Goal: Task Accomplishment & Management: Complete application form

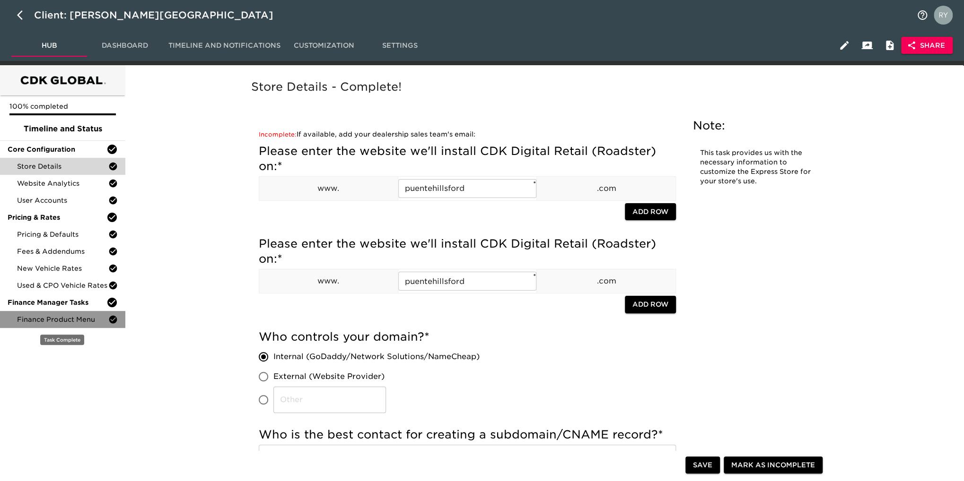
click at [69, 326] on div "Finance Product Menu" at bounding box center [62, 319] width 125 height 17
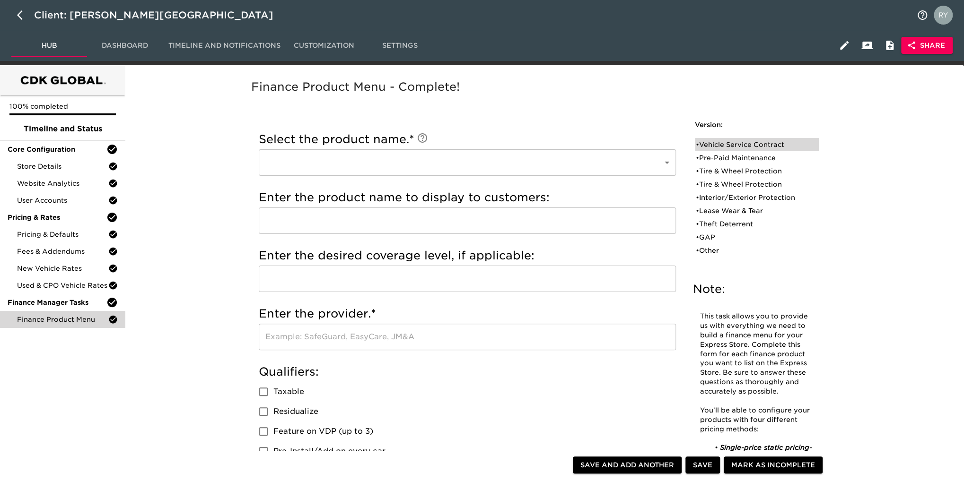
click at [755, 140] on div "• Vehicle Service Contract" at bounding box center [749, 144] width 109 height 9
type input "Vehicle Service Contract"
type input "6 year, 75k miles"
type input "Ford"
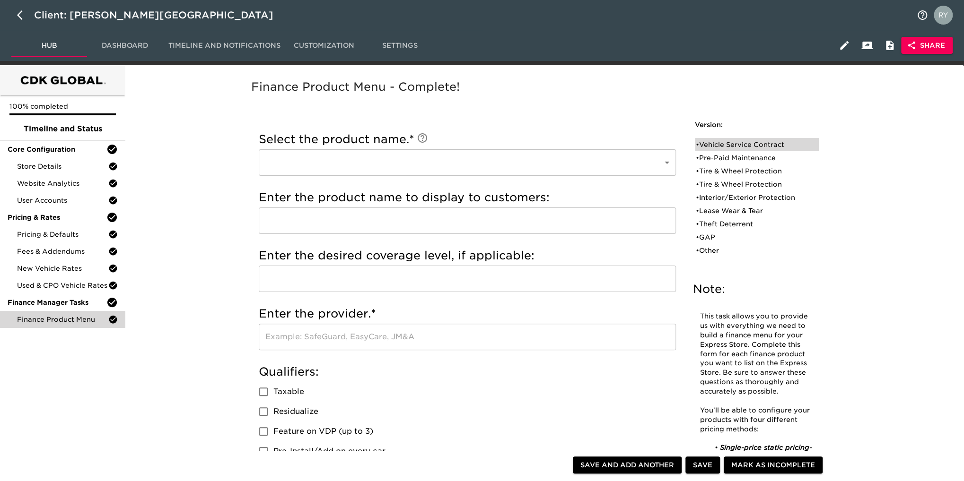
radio input "true"
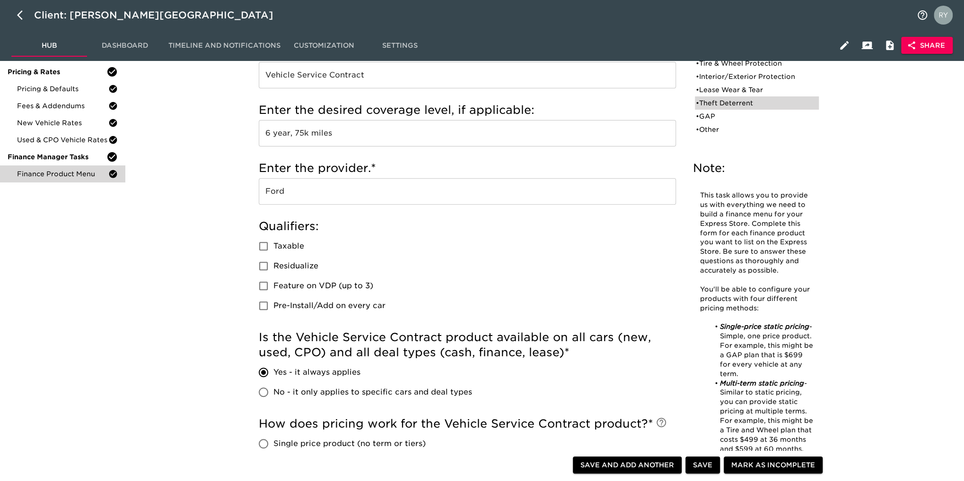
scroll to position [89, 0]
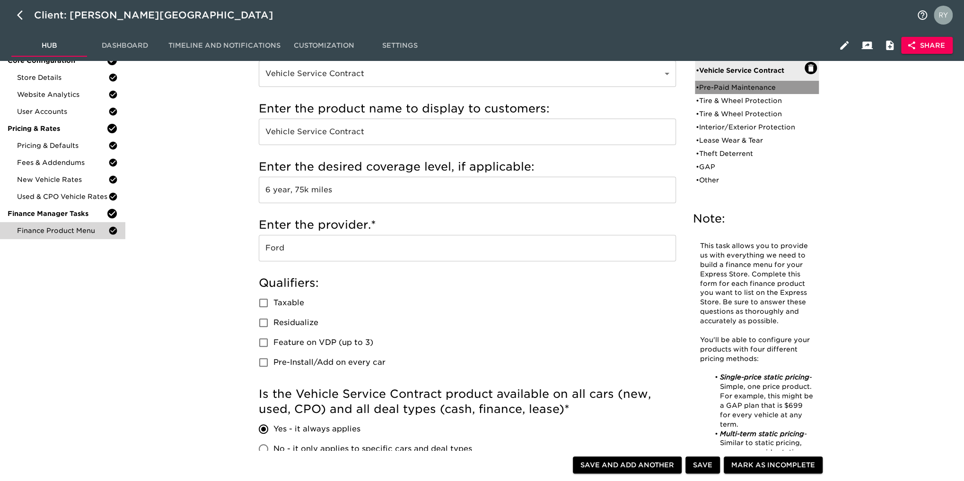
click at [755, 87] on div "• Pre-Paid Maintenance" at bounding box center [749, 87] width 109 height 9
type input "Pre-Paid Maintenance"
radio input "true"
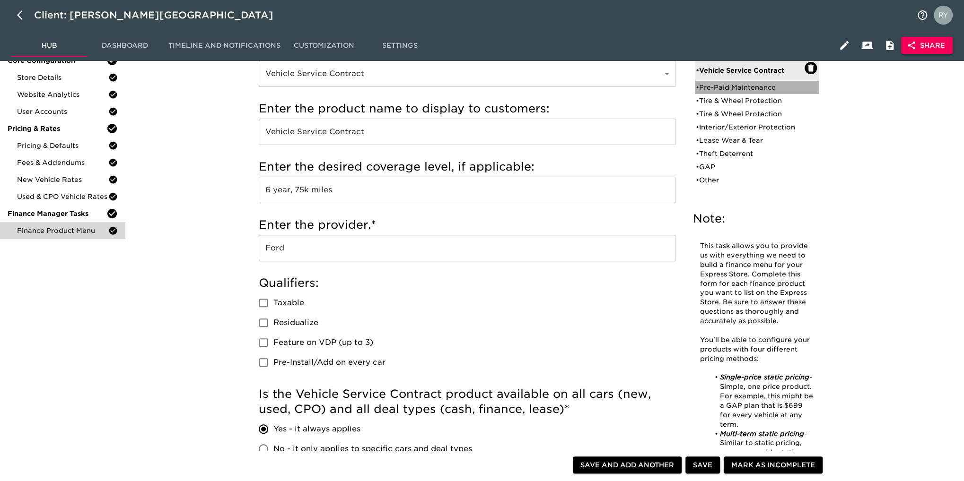
radio input "false"
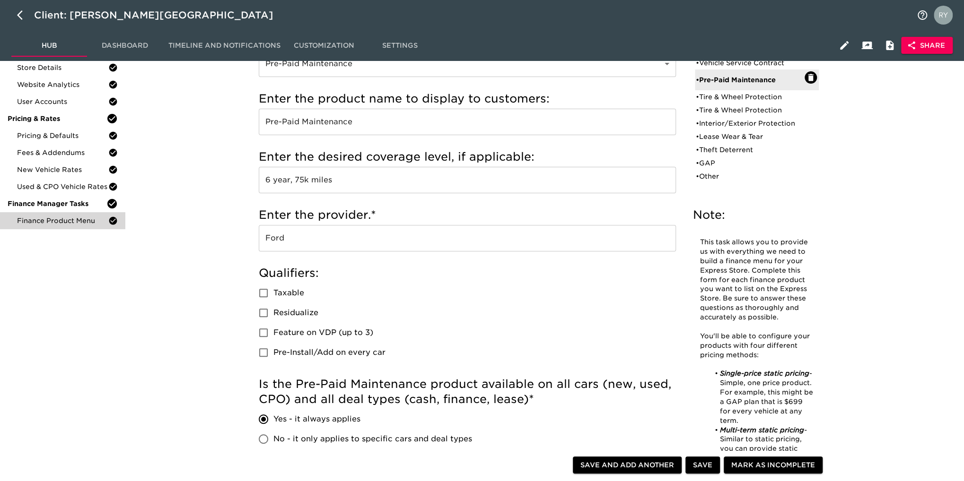
scroll to position [42, 0]
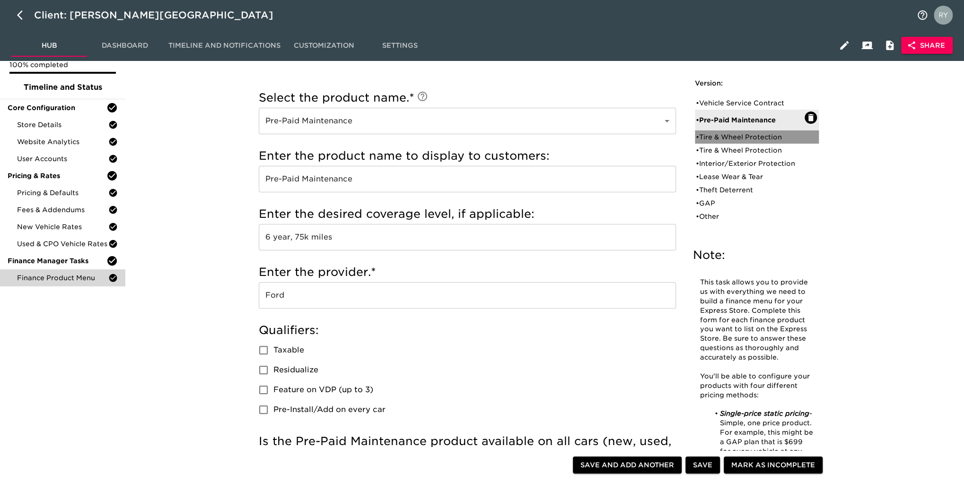
click at [743, 132] on div "• Tire & Wheel Protection" at bounding box center [749, 136] width 109 height 9
type input "Tire & Wheel Protection"
type input "6 year, 75k Miles"
radio input "true"
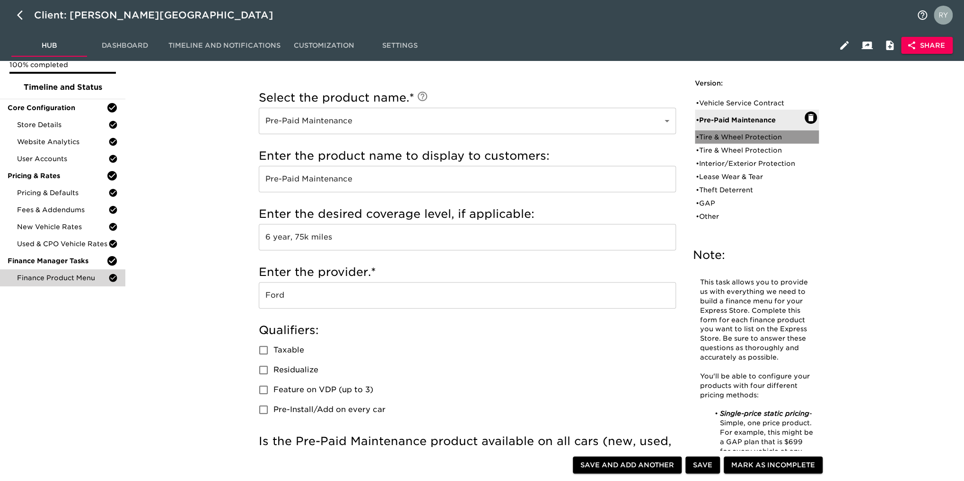
radio input "true"
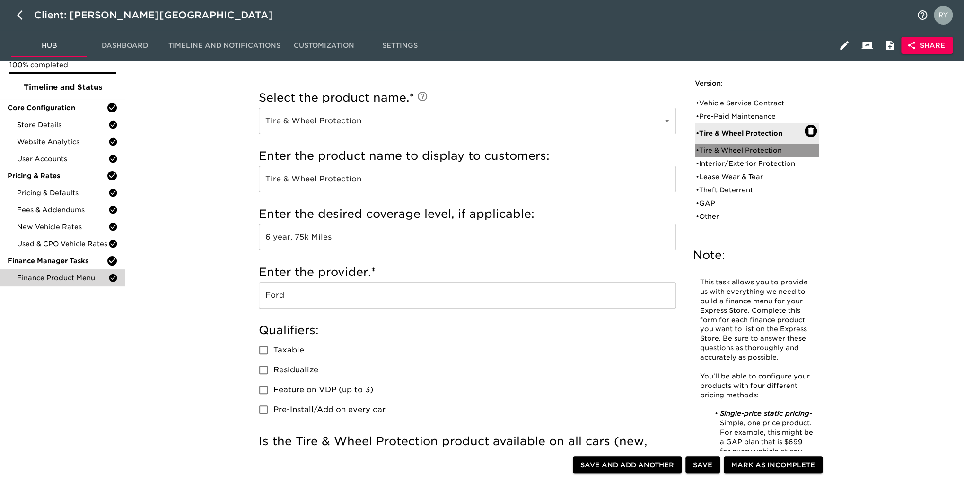
click at [713, 151] on div "• Tire & Wheel Protection" at bounding box center [749, 150] width 109 height 9
type input "6"
radio input "false"
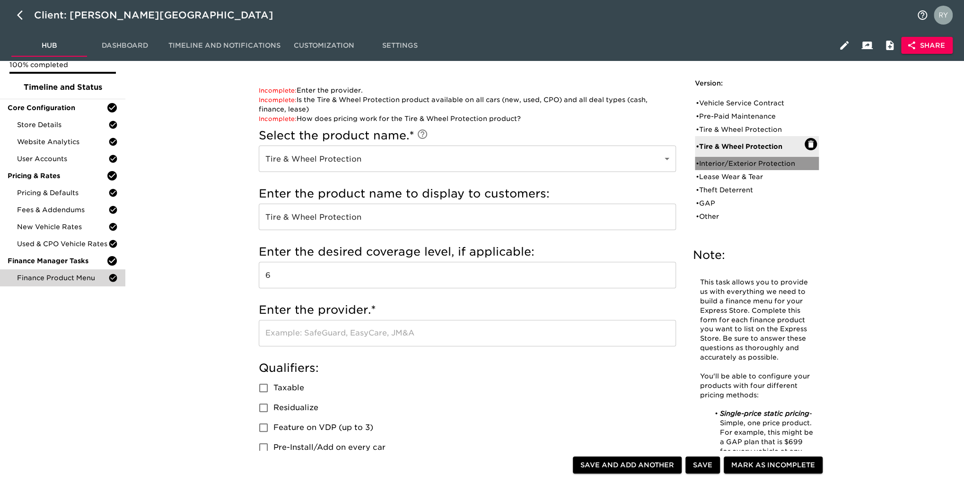
click at [762, 164] on div "• Interior/Exterior Protection" at bounding box center [749, 163] width 109 height 9
type input "Interior/Exterior Protection"
type input "Surface Protection"
type input "5 Year"
type input "Ford"
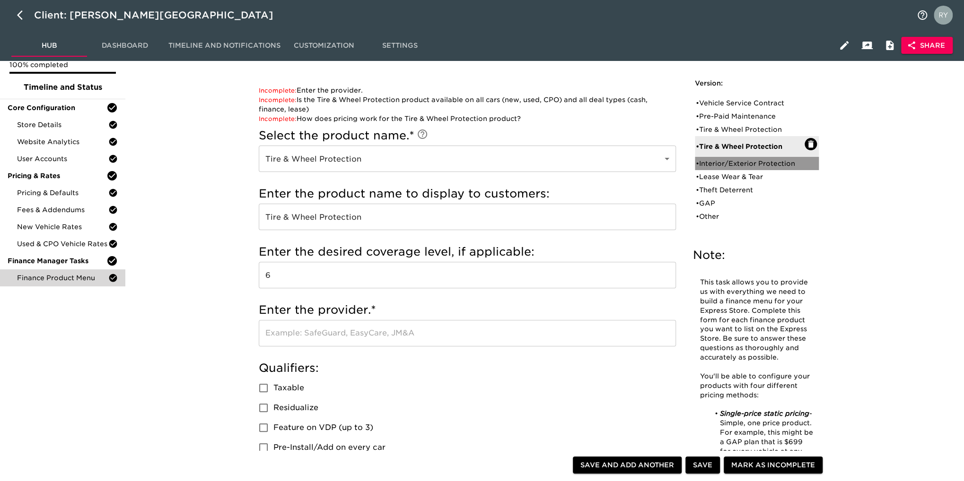
checkbox input "true"
radio input "true"
type input "675"
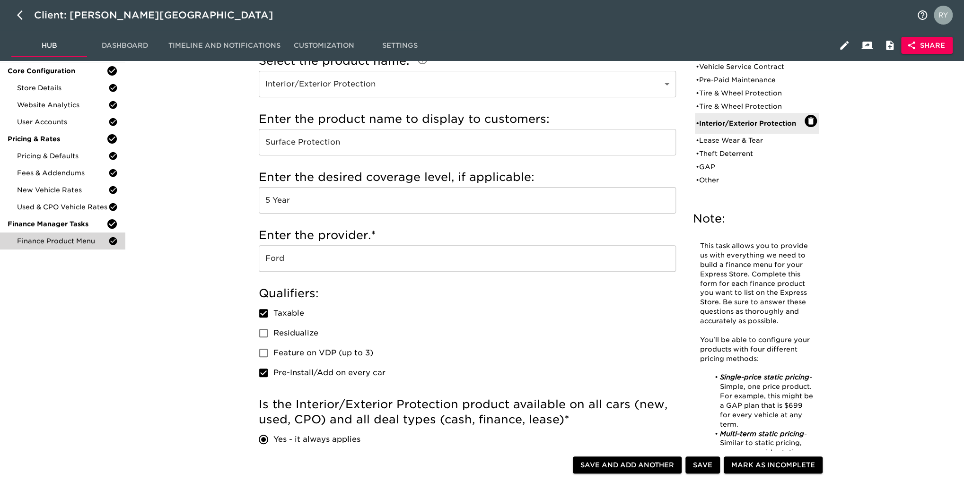
scroll to position [0, 0]
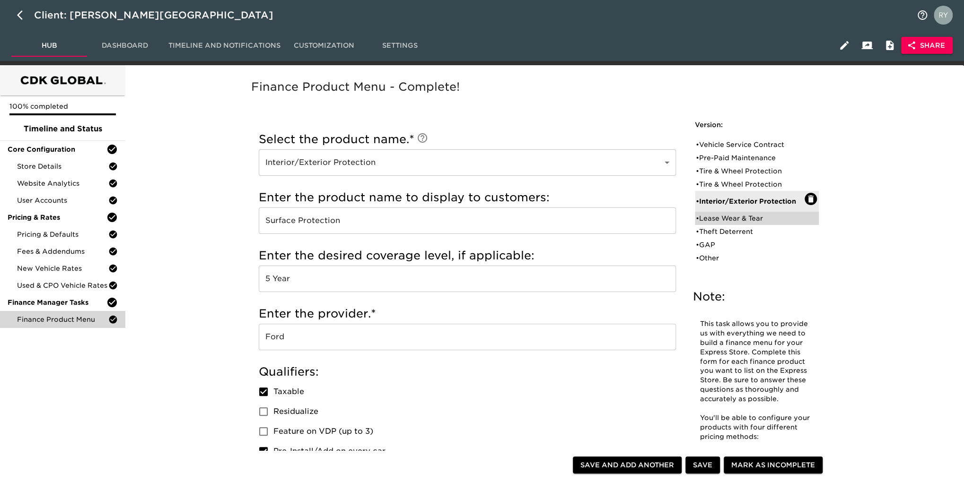
click at [741, 217] on div "• Lease Wear & Tear" at bounding box center [749, 218] width 109 height 9
type input "Lease Wear & Tear"
type input "Wear & Tear"
checkbox input "false"
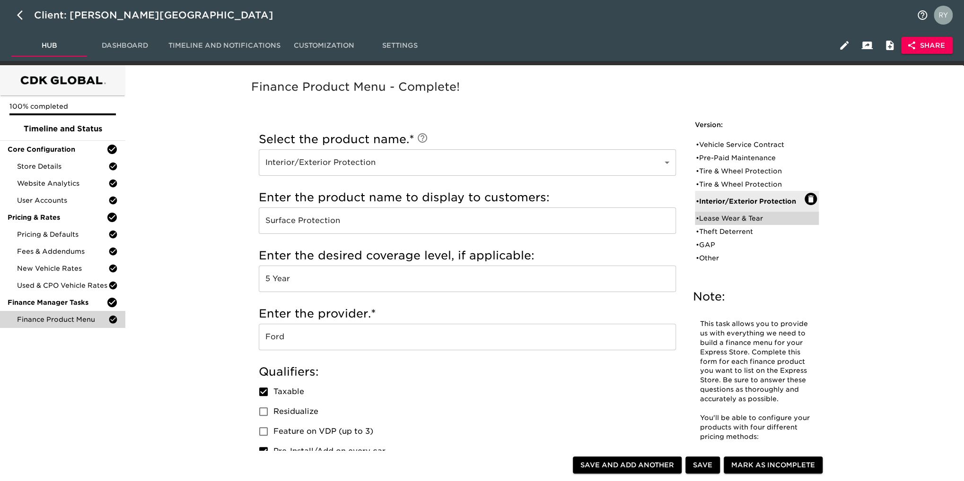
radio input "false"
radio input "true"
checkbox input "true"
radio input "false"
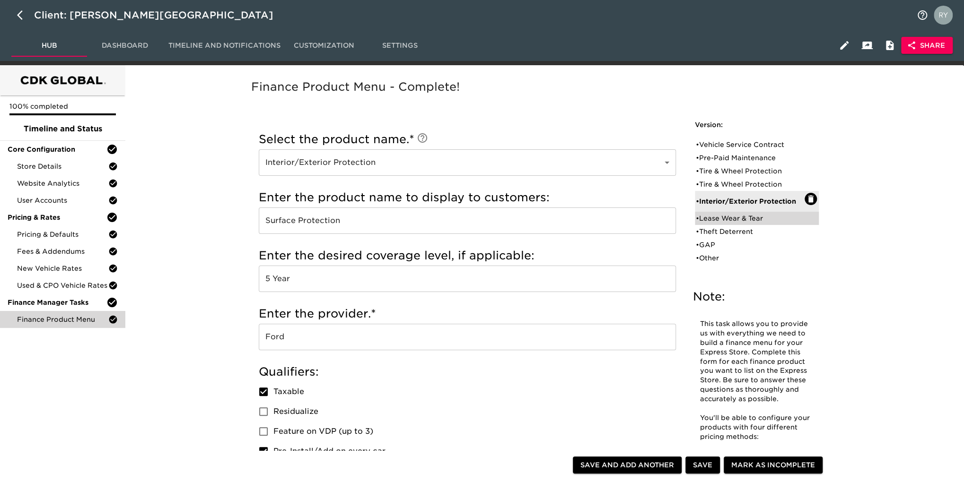
radio input "true"
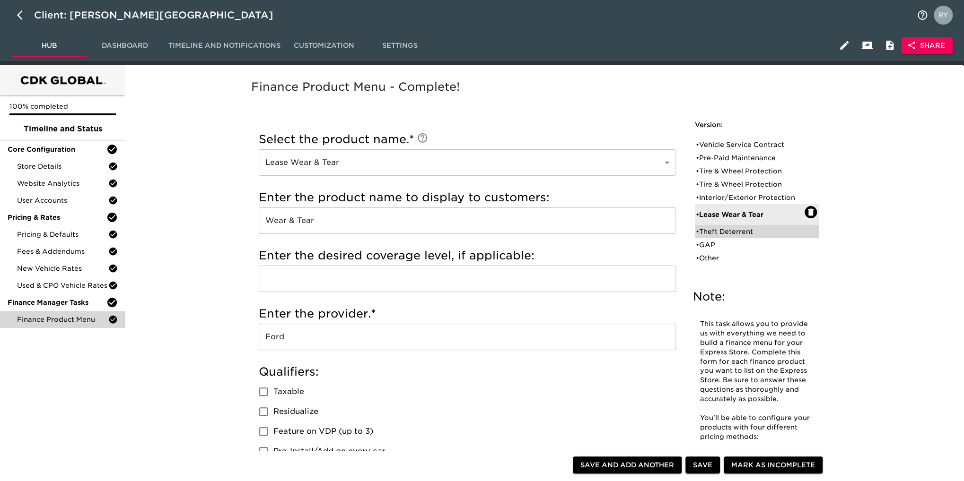
click at [718, 234] on div "• Theft Deterrent" at bounding box center [749, 231] width 109 height 9
type input "Theft Deterrent"
type input "Lo Jack"
type input "5 year"
type input "MDS Inc."
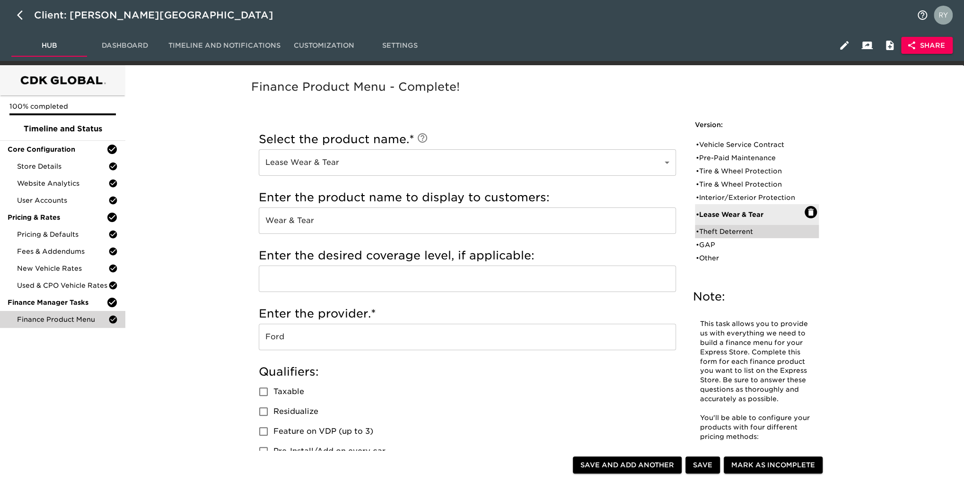
checkbox input "true"
radio input "true"
radio input "false"
checkbox input "false"
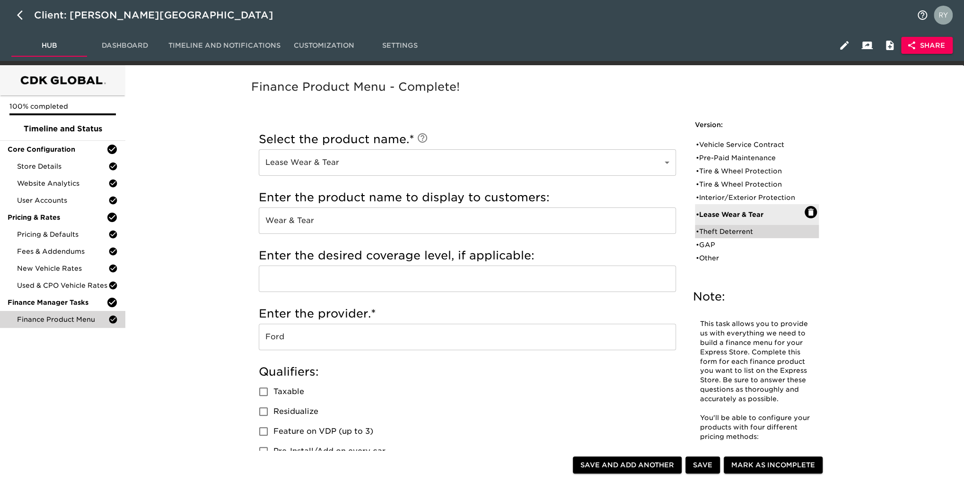
checkbox input "false"
radio input "true"
radio input "false"
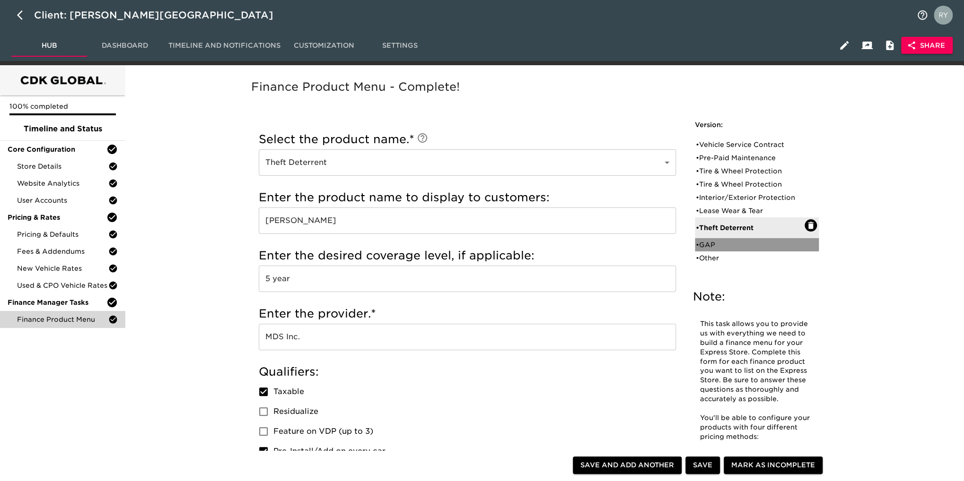
click at [717, 243] on div "• GAP" at bounding box center [749, 244] width 109 height 9
type input "GAP"
type input "Gap"
type input "Ford"
checkbox input "false"
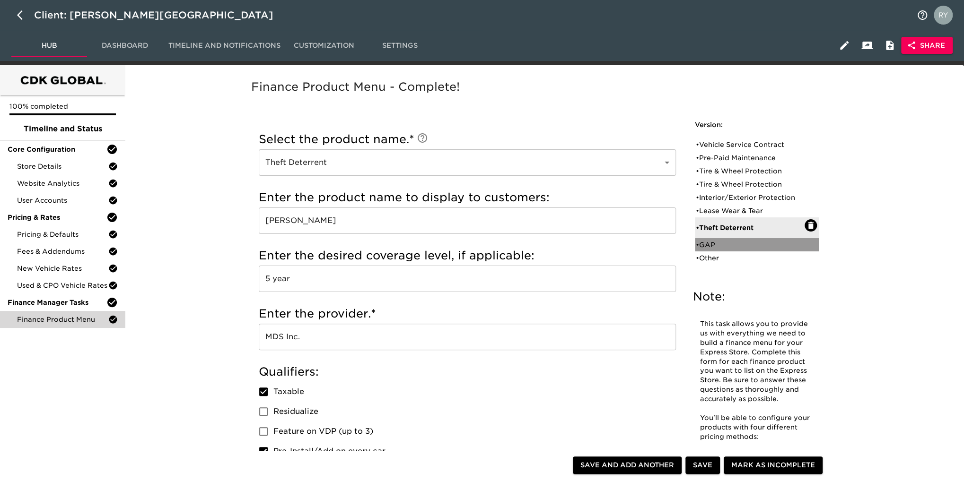
checkbox input "false"
radio input "true"
radio input "false"
radio input "true"
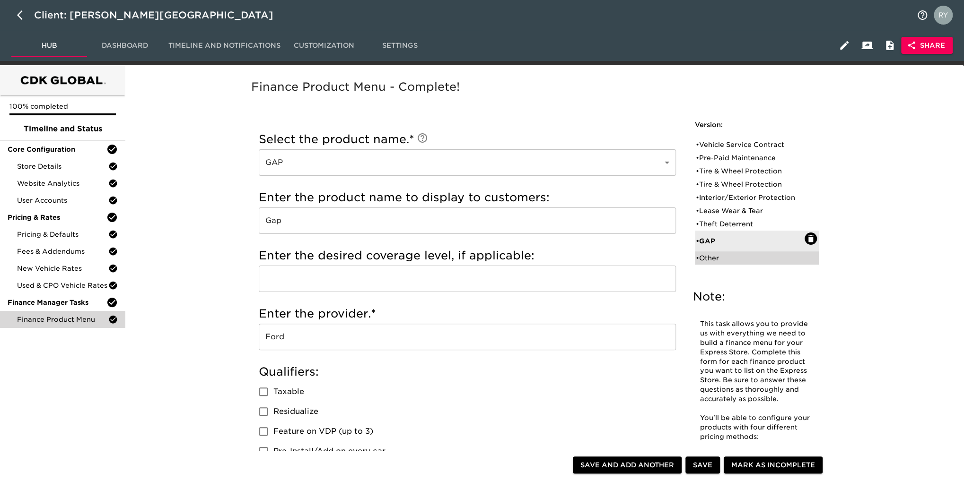
click at [726, 259] on div "• Other" at bounding box center [749, 257] width 109 height 9
type input "Other"
type input "3M"
type input "3 year 36k miles"
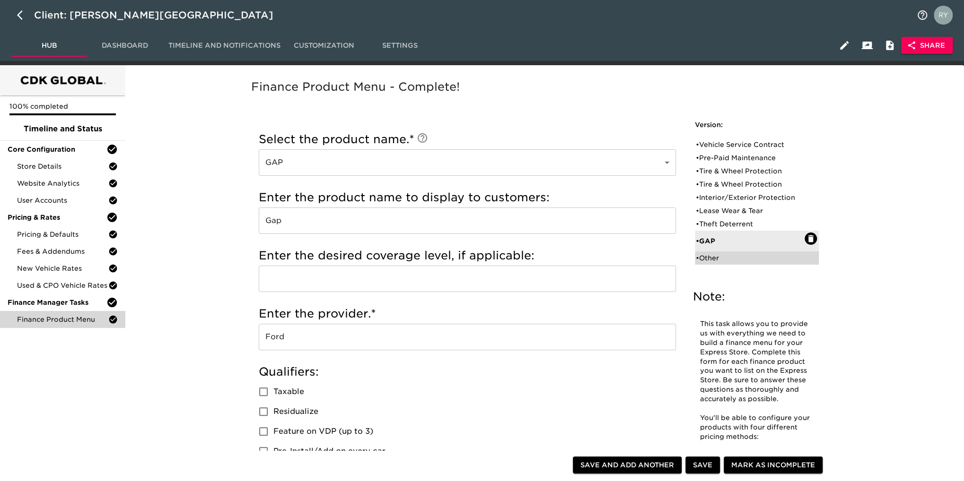
type input "MDS inc."
checkbox input "true"
radio input "true"
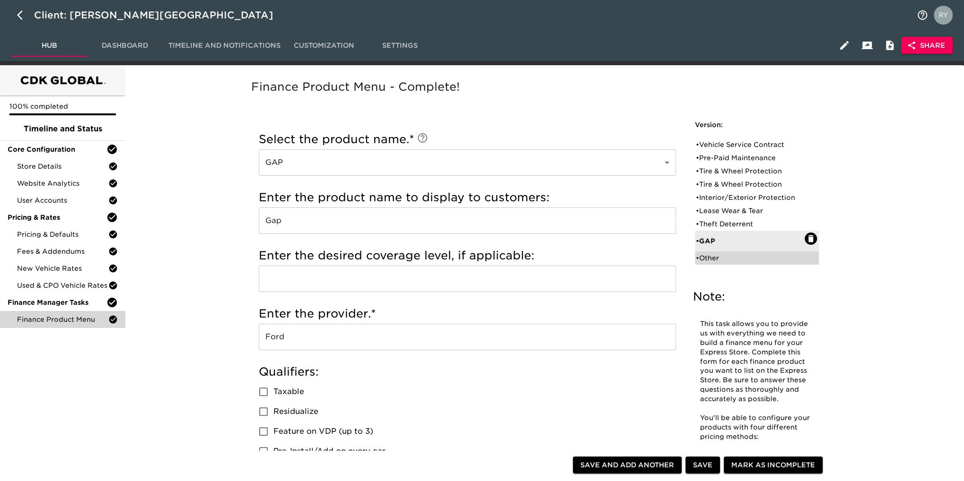
radio input "false"
type input "395"
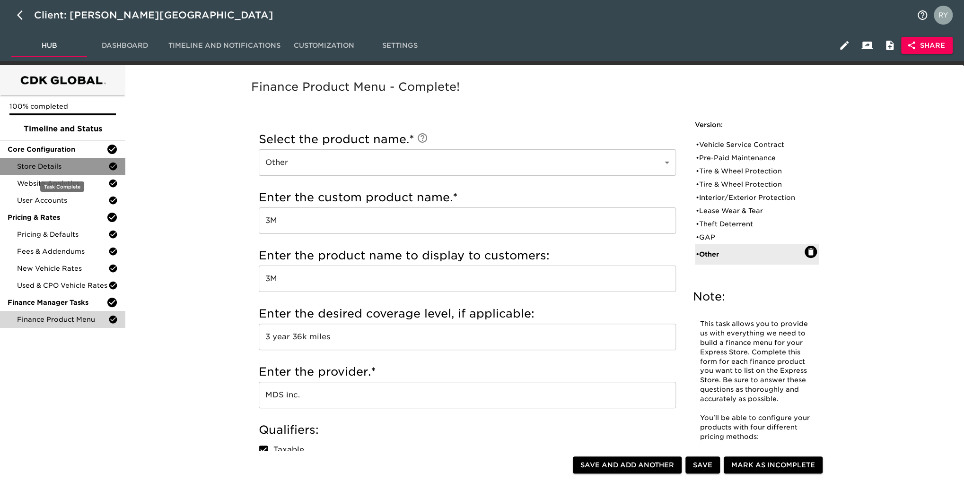
click at [59, 169] on span "Store Details" at bounding box center [62, 166] width 91 height 9
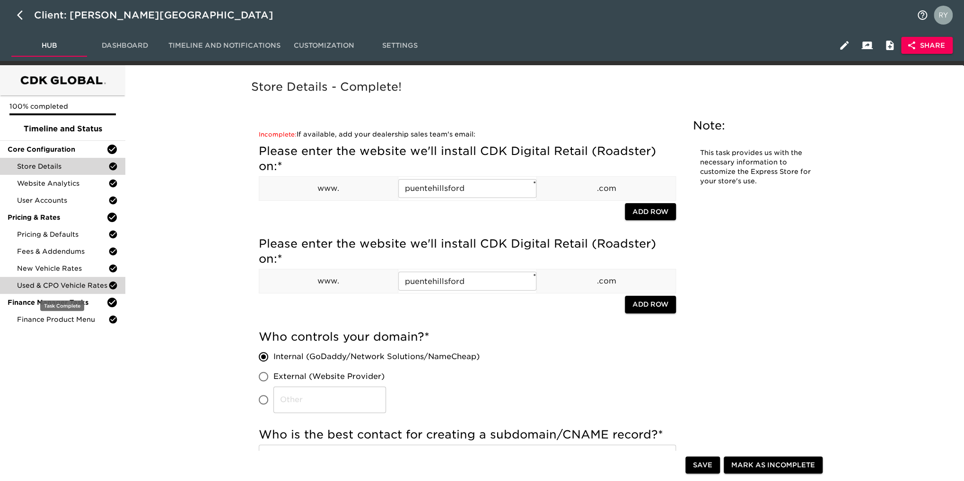
click at [85, 288] on span "Used & CPO Vehicle Rates" at bounding box center [62, 285] width 91 height 9
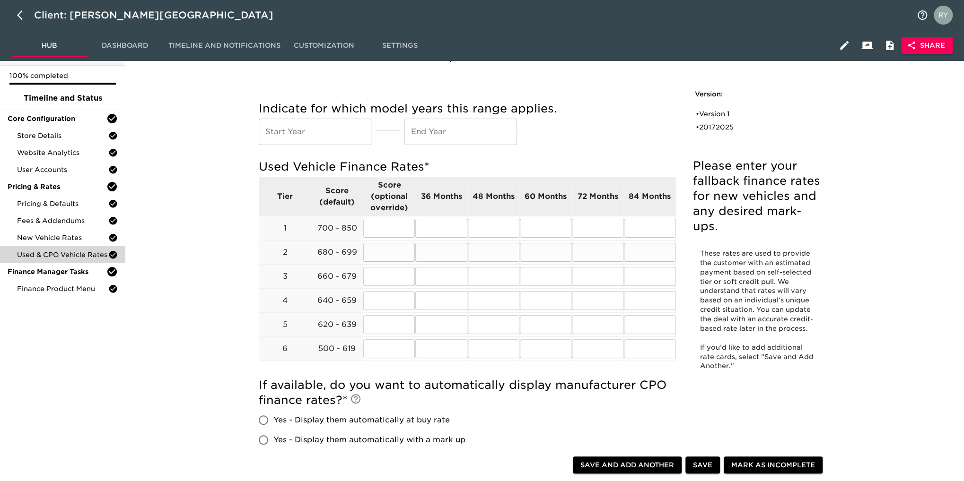
scroll to position [47, 0]
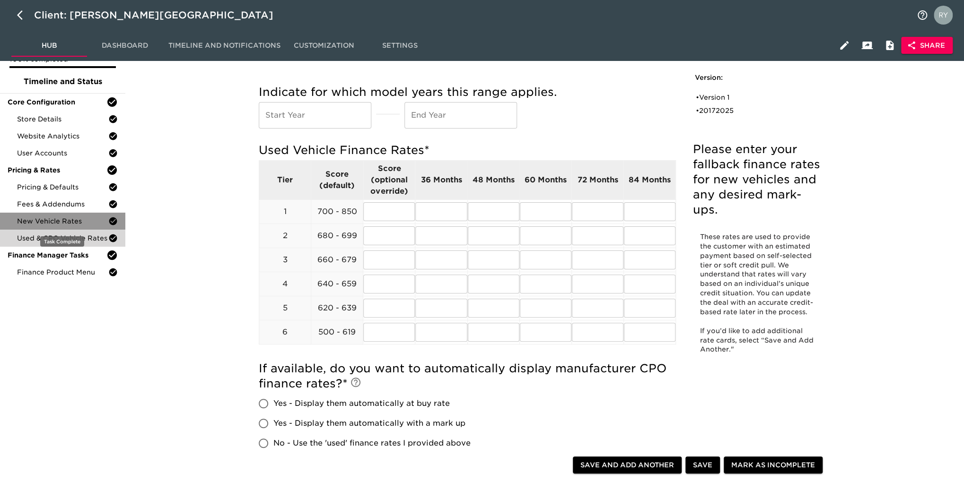
click at [49, 224] on span "New Vehicle Rates" at bounding box center [62, 221] width 91 height 9
